Goal: Task Accomplishment & Management: Manage account settings

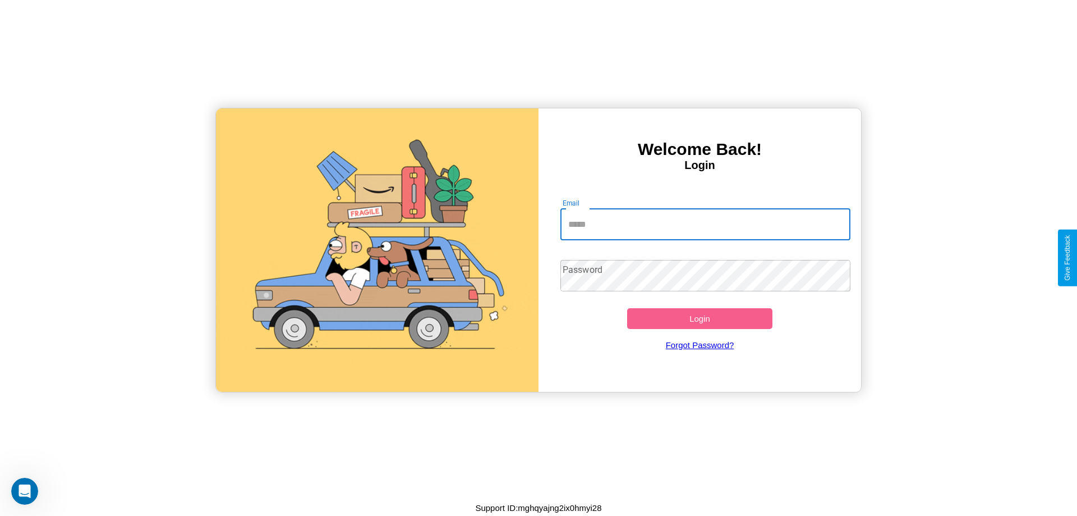
click at [705, 224] on input "Email" at bounding box center [706, 224] width 291 height 31
type input "**********"
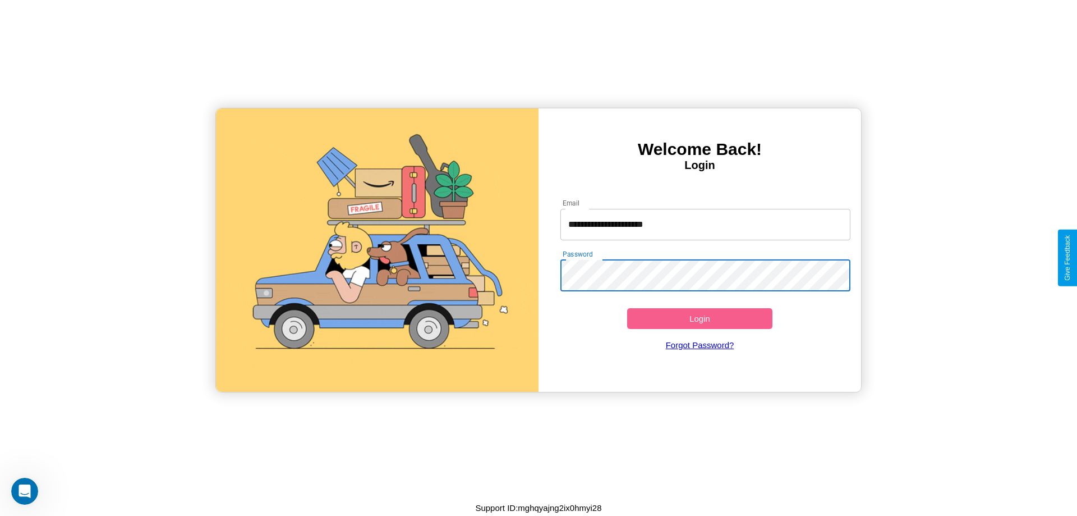
click at [700, 318] on button "Login" at bounding box center [699, 318] width 145 height 21
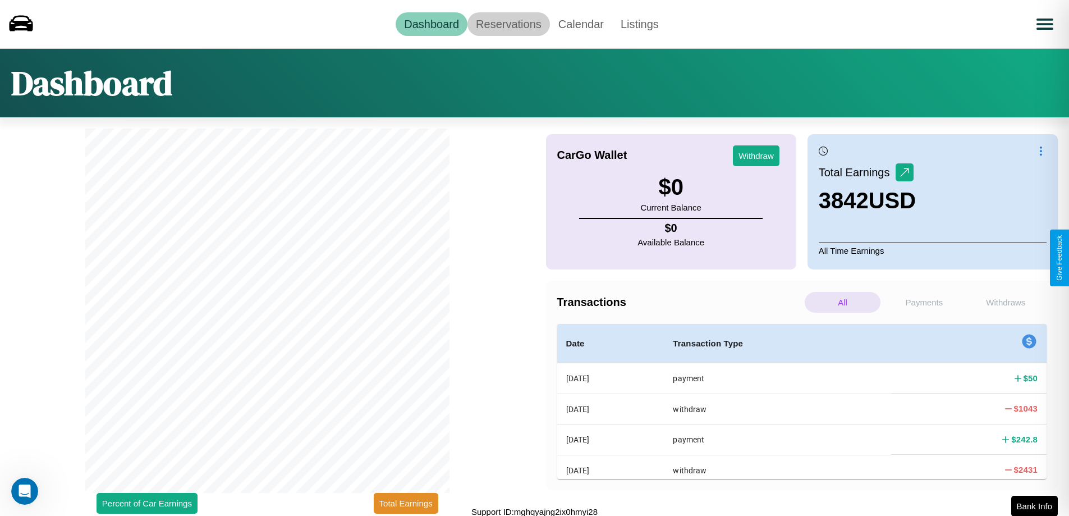
click at [508, 24] on link "Reservations" at bounding box center [508, 24] width 82 height 24
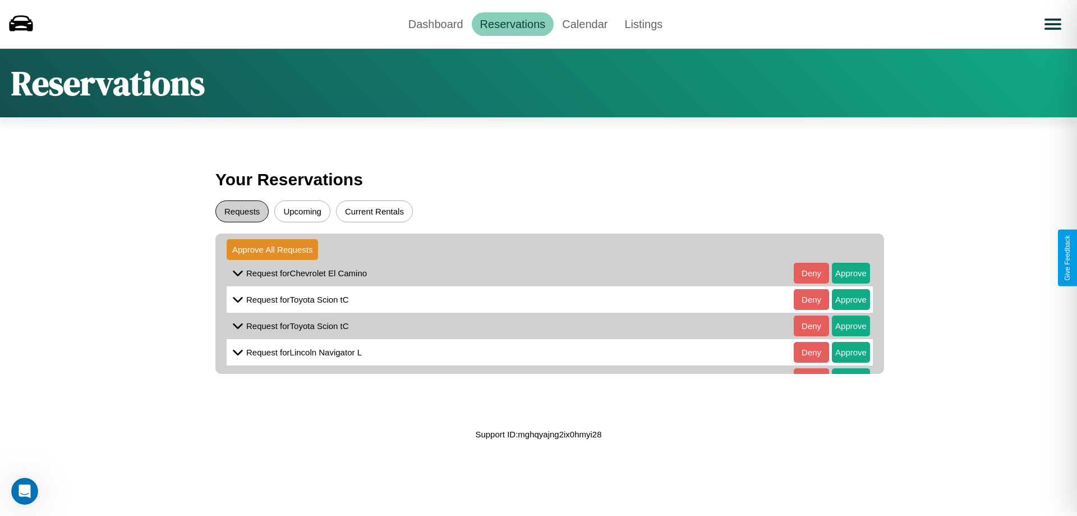
click at [242, 211] on button "Requests" at bounding box center [241, 211] width 53 height 22
click at [843, 273] on button "Approve" at bounding box center [851, 273] width 38 height 21
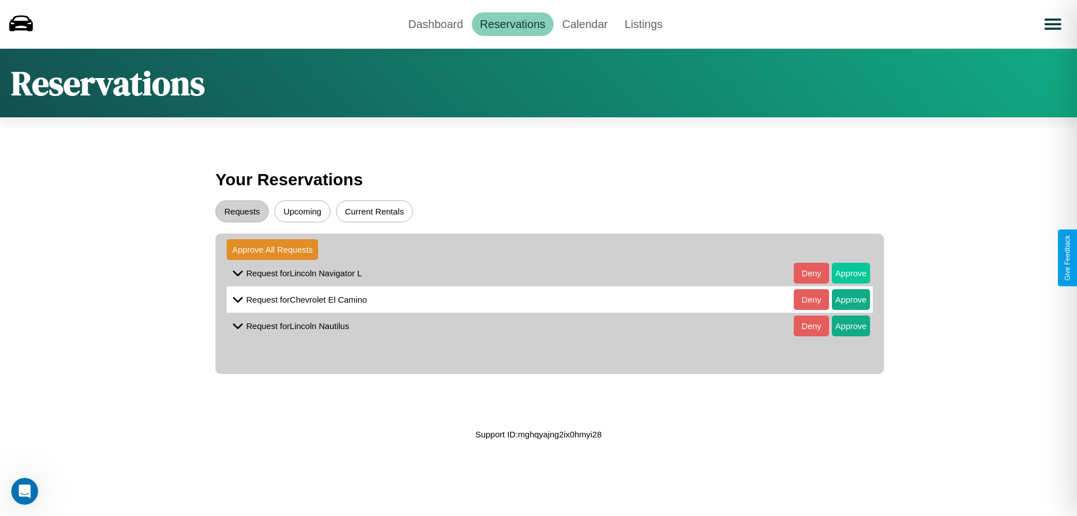
click at [843, 273] on button "Approve" at bounding box center [851, 273] width 38 height 21
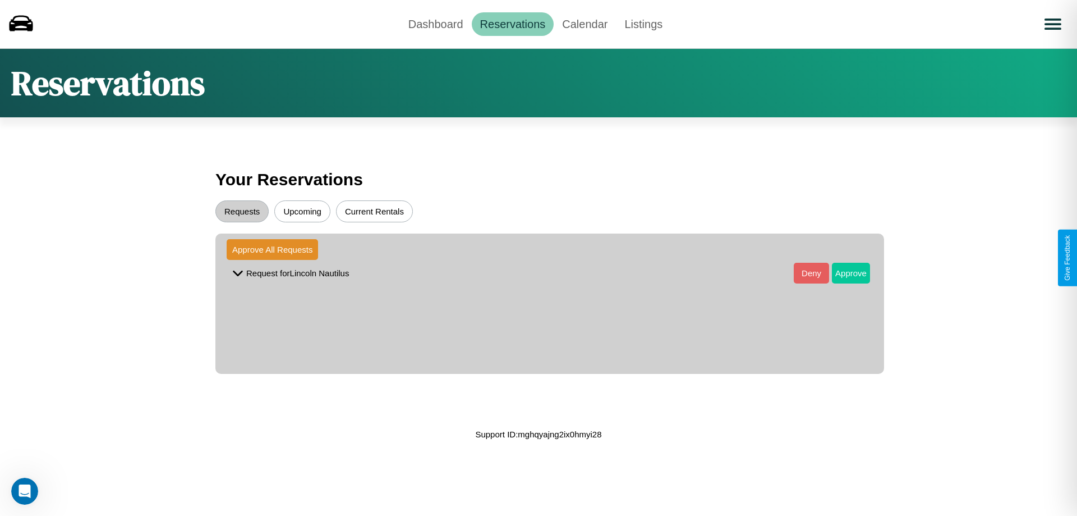
click at [843, 273] on button "Approve" at bounding box center [851, 273] width 38 height 21
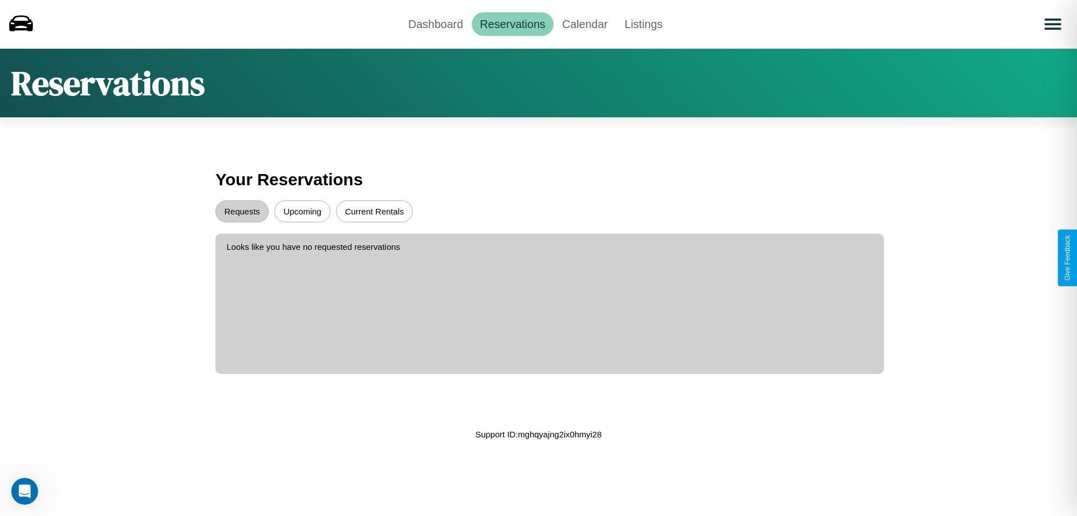
click at [302, 211] on button "Upcoming" at bounding box center [302, 211] width 56 height 22
